Goal: Information Seeking & Learning: Learn about a topic

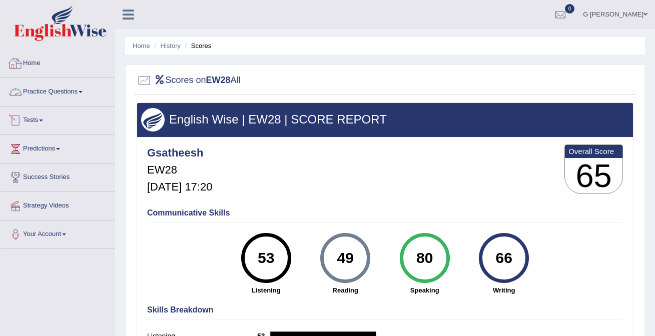
click at [53, 91] on link "Practice Questions" at bounding box center [58, 90] width 114 height 25
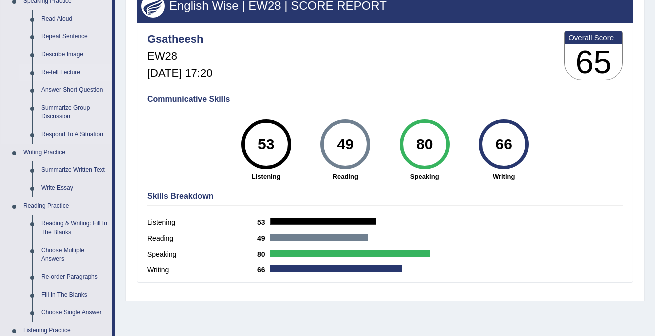
scroll to position [152, 0]
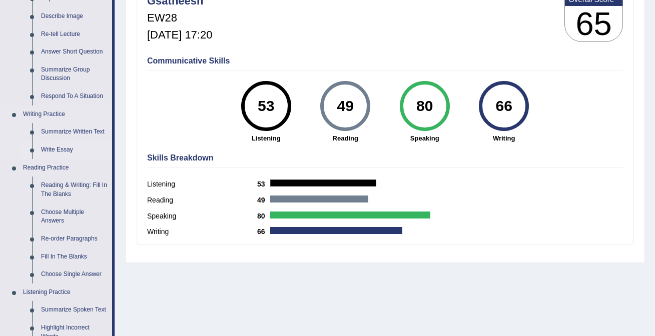
click at [76, 145] on link "Write Essay" at bounding box center [75, 150] width 76 height 18
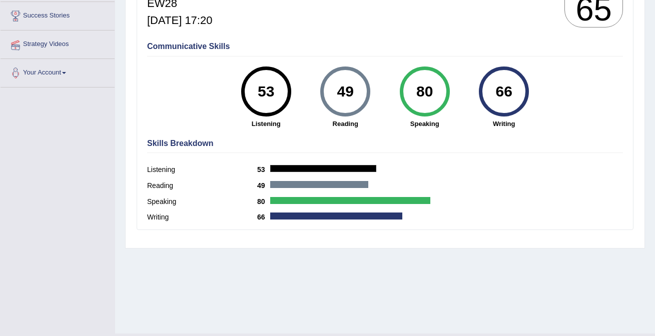
scroll to position [189, 0]
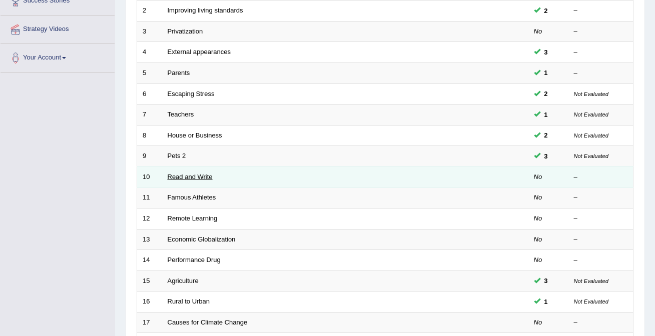
click at [203, 175] on link "Read and Write" at bounding box center [190, 177] width 45 height 8
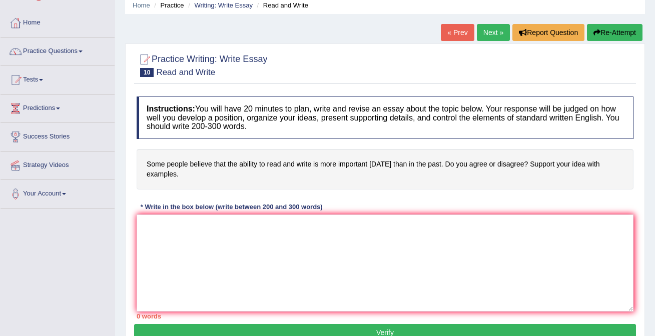
scroll to position [52, 0]
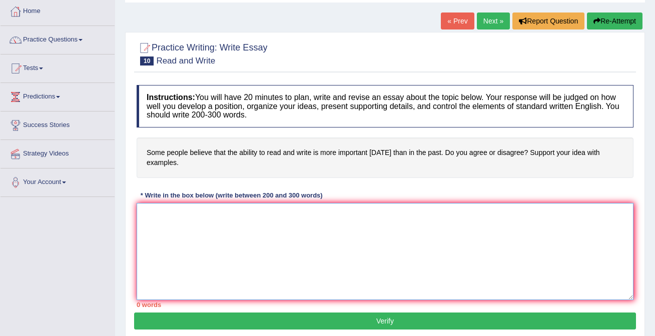
click at [203, 229] on textarea at bounding box center [385, 251] width 497 height 97
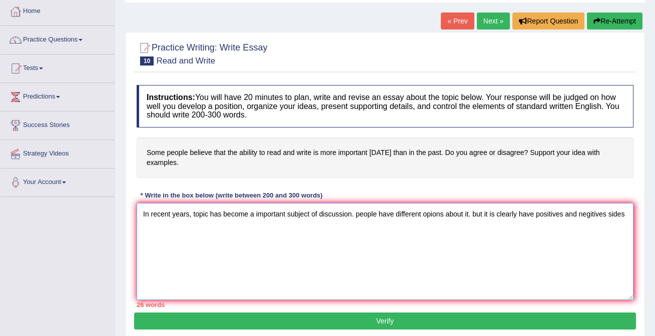
click at [476, 215] on textarea "In recent years, topic has become a important subject of discussion. people hav…" at bounding box center [385, 251] width 497 height 97
click at [166, 229] on textarea "In recent years, topic has become a important subject of discussion. people hav…" at bounding box center [385, 251] width 497 height 97
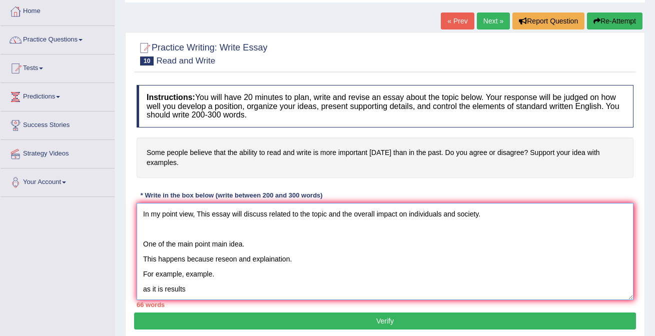
scroll to position [24, 0]
click at [187, 280] on textarea "In recent years, topic has become a important subject of discussion. people hav…" at bounding box center [385, 251] width 497 height 97
click at [166, 295] on textarea "In recent years, topic has become a important subject of discussion. people hav…" at bounding box center [385, 251] width 497 height 97
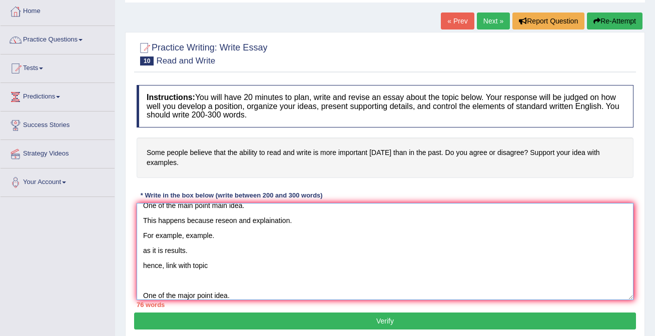
scroll to position [69, 0]
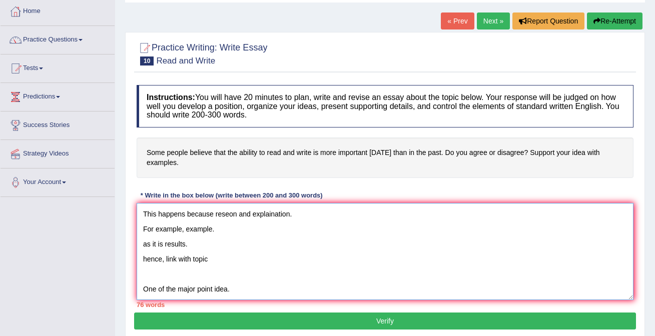
type textarea "In recent years, topic has become a important subject of discussion. people hav…"
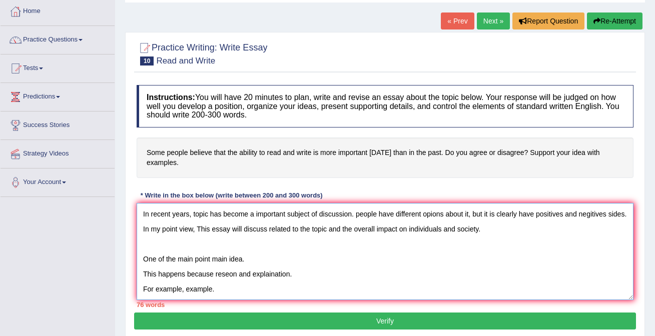
drag, startPoint x: 238, startPoint y: 278, endPoint x: 136, endPoint y: 171, distance: 147.6
click at [136, 171] on div "Instructions: You will have 20 minutes to plan, write and revise an essay about…" at bounding box center [385, 196] width 502 height 233
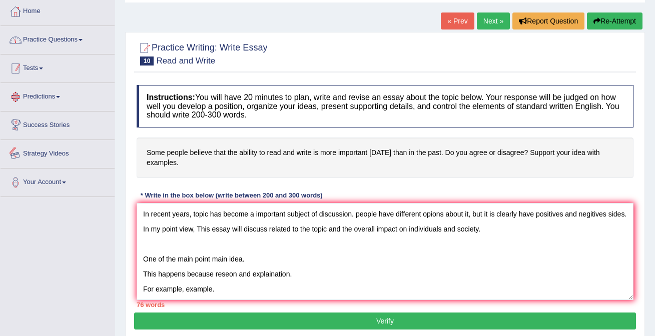
click at [59, 28] on link "Practice Questions" at bounding box center [58, 38] width 114 height 25
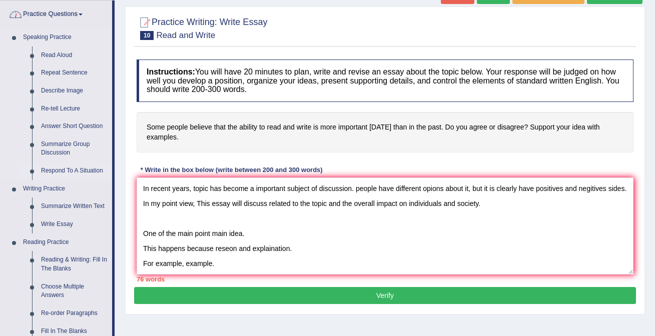
scroll to position [80, 0]
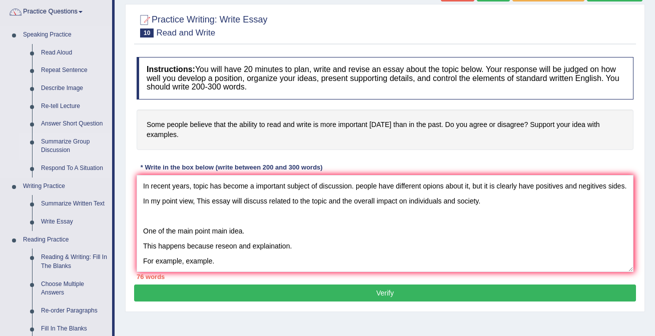
click at [63, 150] on link "Summarize Group Discussion" at bounding box center [75, 146] width 76 height 27
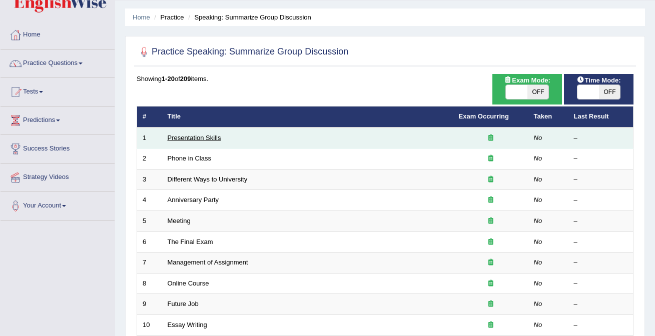
click at [195, 138] on link "Presentation Skills" at bounding box center [195, 138] width 54 height 8
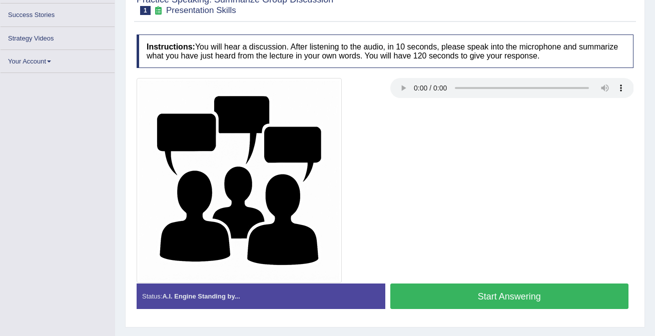
scroll to position [158, 0]
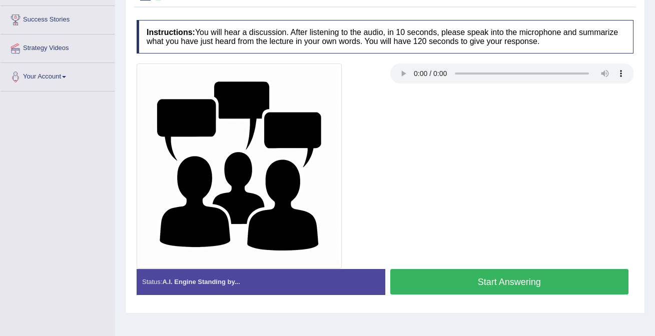
click at [474, 285] on button "Start Answering" at bounding box center [509, 282] width 239 height 26
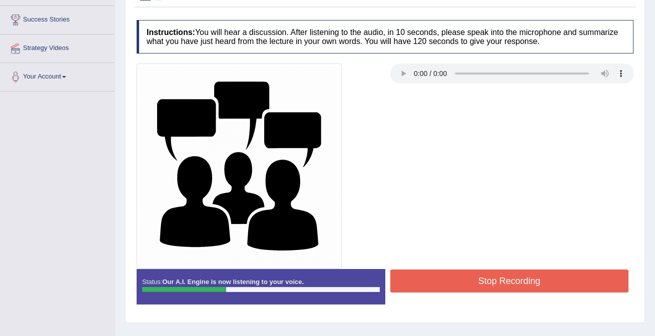
click at [546, 289] on button "Stop Recording" at bounding box center [509, 281] width 239 height 23
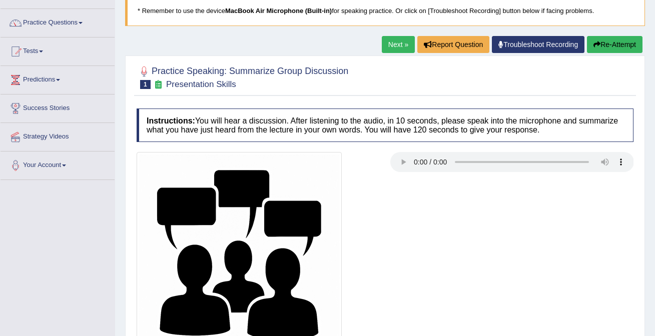
scroll to position [0, 0]
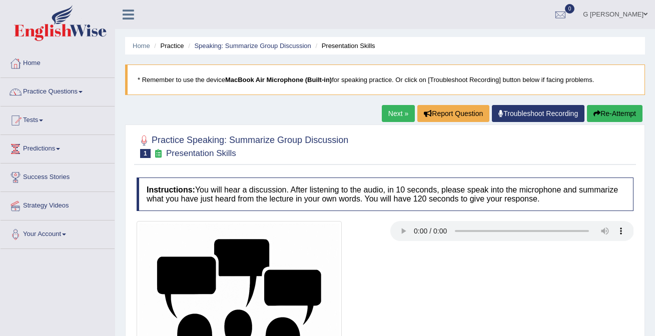
click at [602, 115] on button "Re-Attempt" at bounding box center [615, 113] width 56 height 17
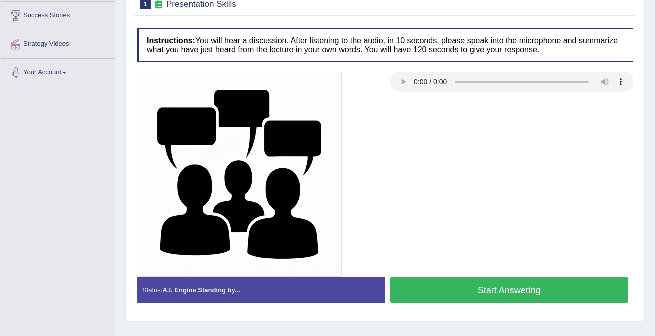
scroll to position [162, 0]
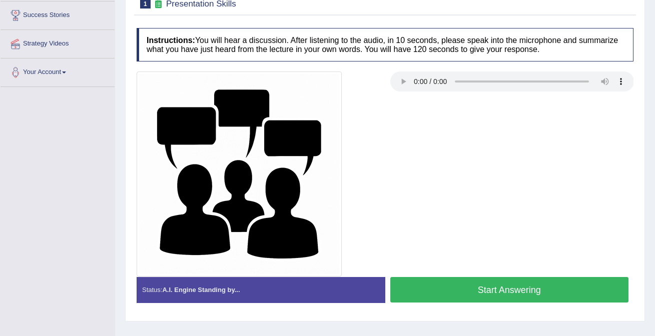
click at [484, 293] on button "Start Answering" at bounding box center [509, 290] width 239 height 26
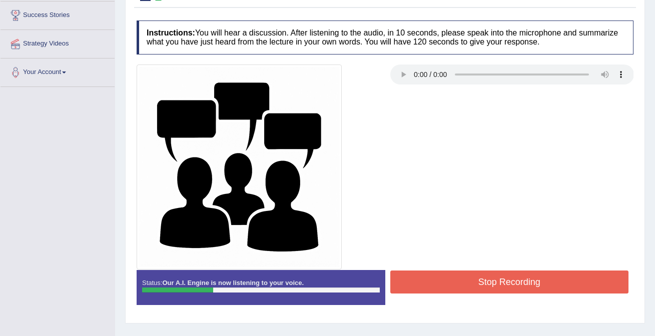
click at [502, 278] on button "Stop Recording" at bounding box center [509, 282] width 239 height 23
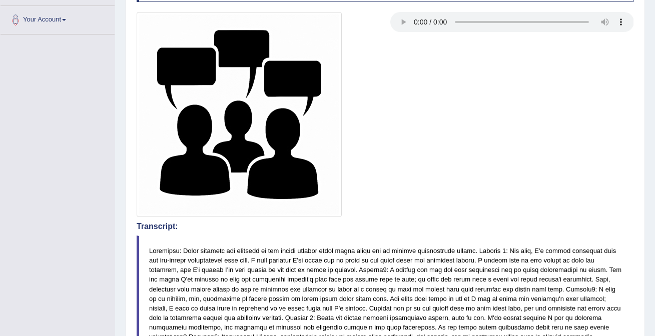
scroll to position [0, 0]
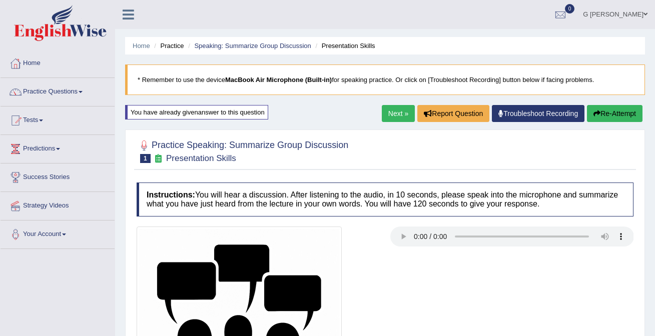
click at [599, 111] on button "Re-Attempt" at bounding box center [615, 113] width 56 height 17
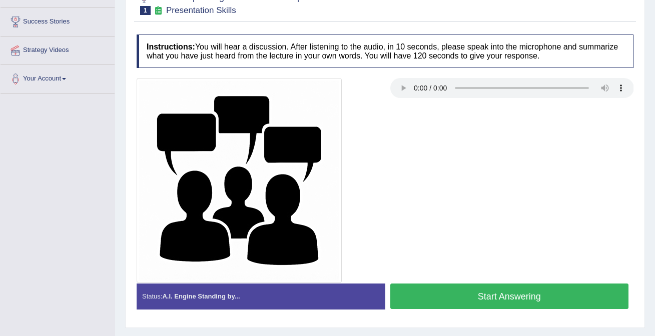
scroll to position [189, 0]
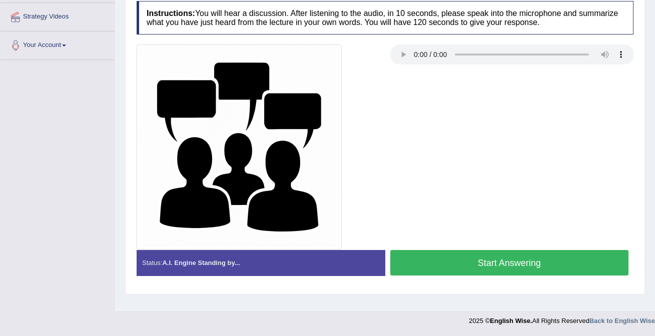
click at [493, 257] on button "Start Answering" at bounding box center [509, 263] width 239 height 26
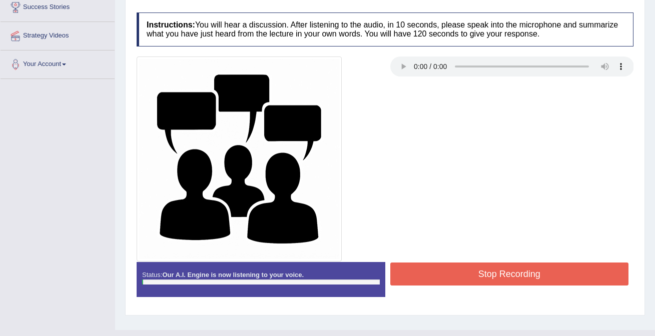
scroll to position [170, 0]
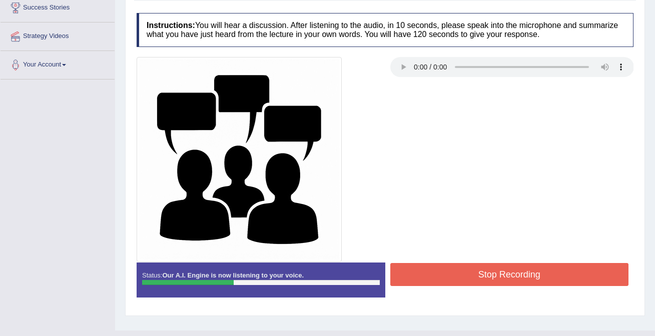
click at [454, 272] on button "Stop Recording" at bounding box center [509, 274] width 239 height 23
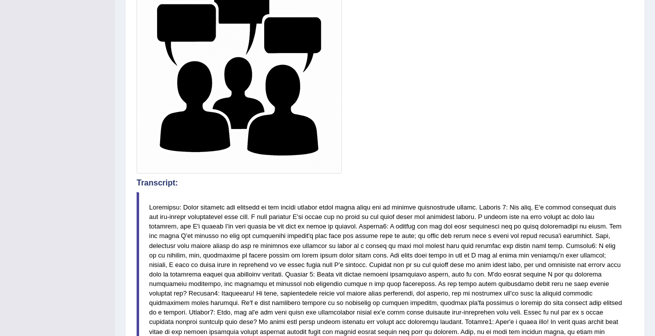
scroll to position [0, 0]
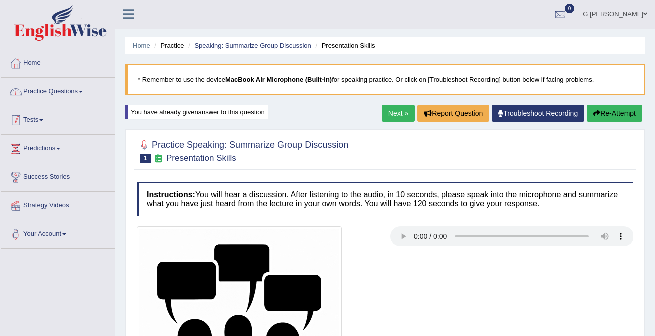
click at [79, 92] on link "Practice Questions" at bounding box center [58, 90] width 114 height 25
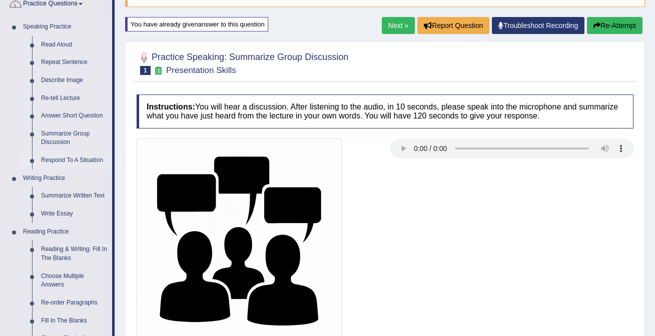
scroll to position [90, 0]
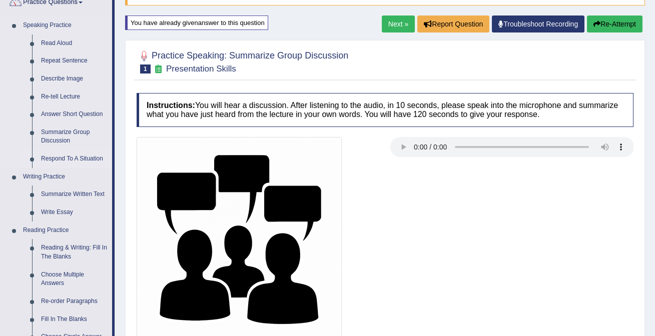
click at [88, 158] on link "Respond To A Situation" at bounding box center [75, 159] width 76 height 18
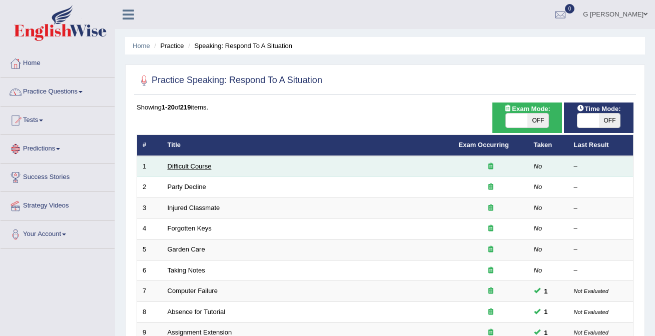
click at [176, 165] on link "Difficult Course" at bounding box center [190, 167] width 44 height 8
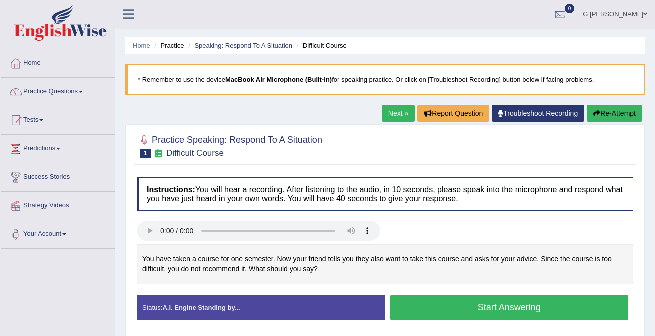
scroll to position [41, 0]
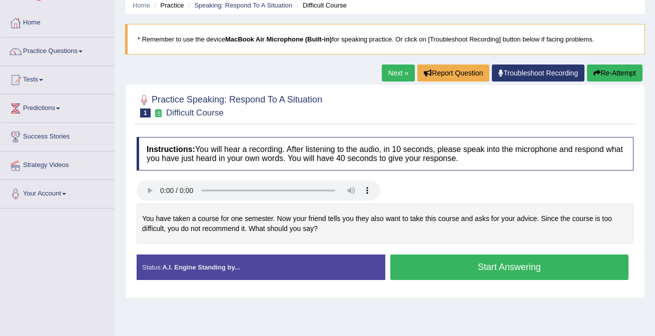
click at [443, 275] on button "Start Answering" at bounding box center [509, 268] width 239 height 26
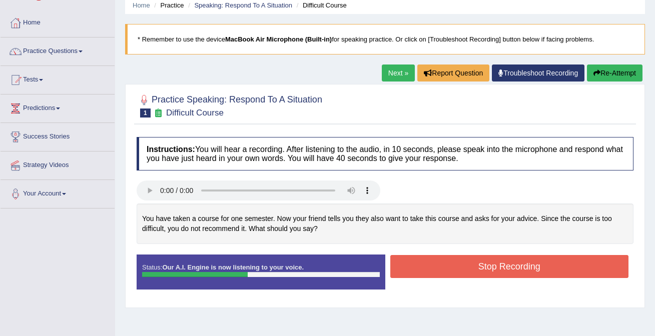
click at [431, 270] on button "Stop Recording" at bounding box center [509, 266] width 239 height 23
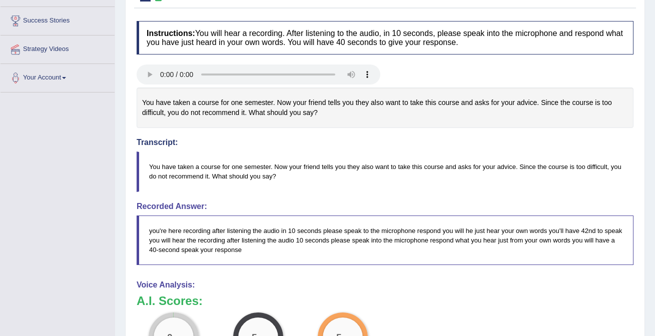
scroll to position [109, 0]
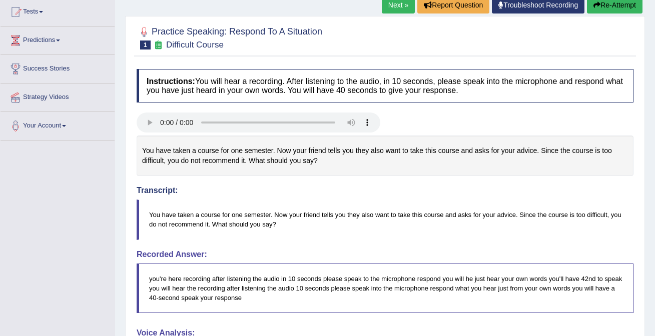
click at [606, 6] on button "Re-Attempt" at bounding box center [615, 4] width 56 height 17
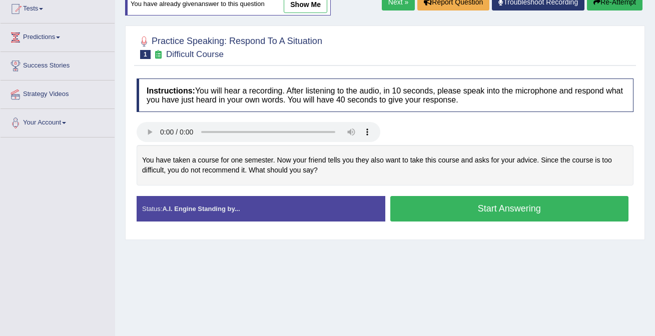
click at [414, 205] on button "Start Answering" at bounding box center [509, 209] width 239 height 26
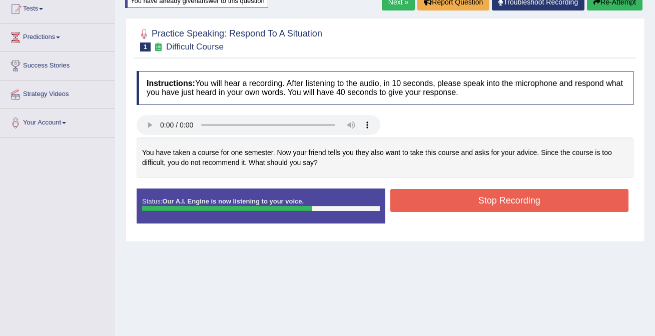
click at [439, 206] on button "Stop Recording" at bounding box center [509, 200] width 239 height 23
